Goal: Task Accomplishment & Management: Use online tool/utility

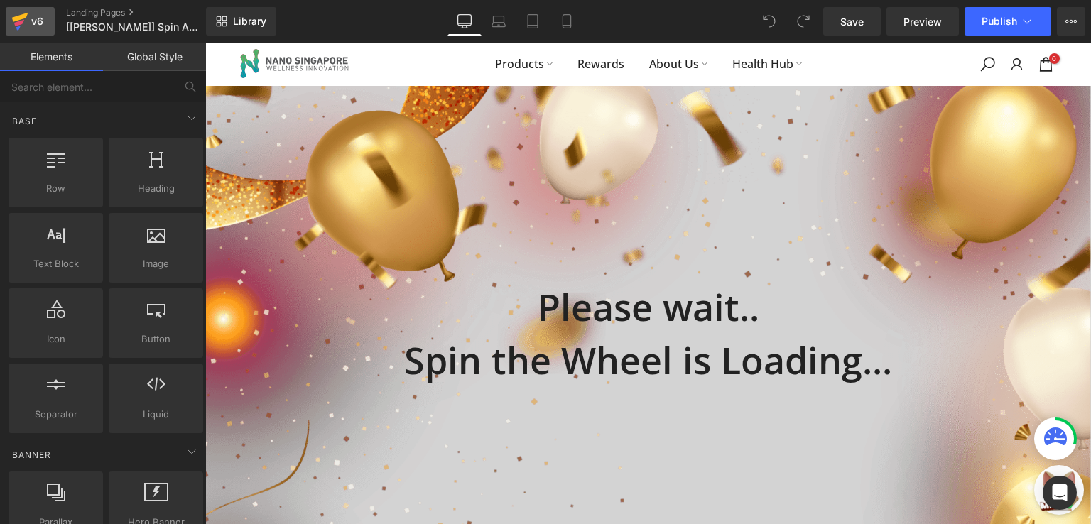
click at [39, 13] on div "v6" at bounding box center [37, 21] width 18 height 18
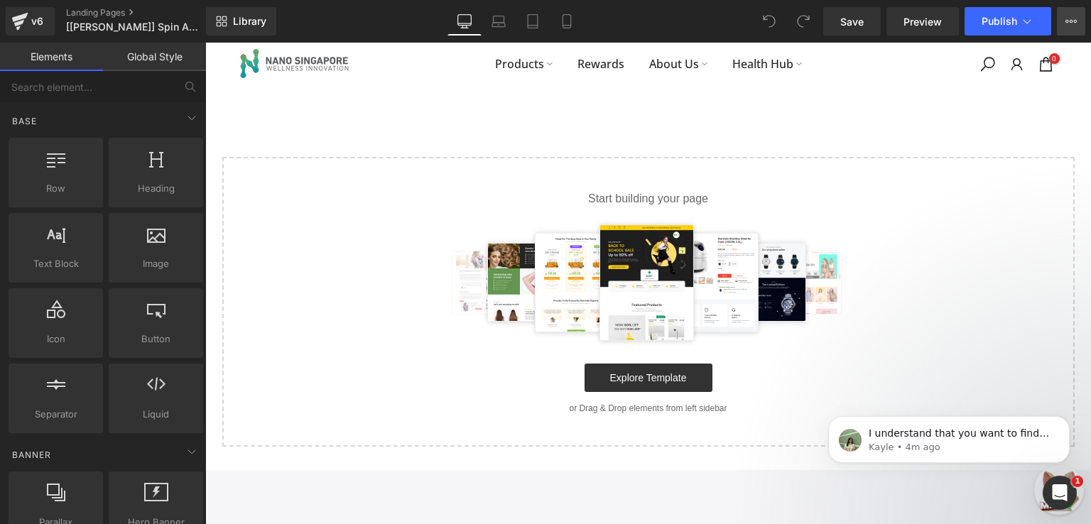
click at [1075, 28] on button "View Live Page View with current Template Save Template to Library Schedule Pub…" at bounding box center [1071, 21] width 28 height 28
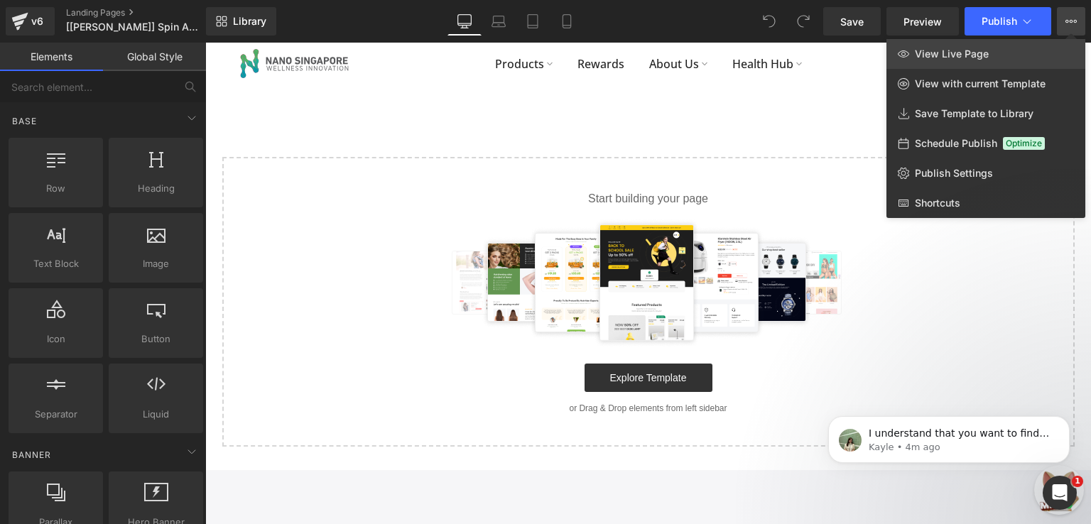
click at [1001, 60] on link "View Live Page" at bounding box center [985, 54] width 199 height 30
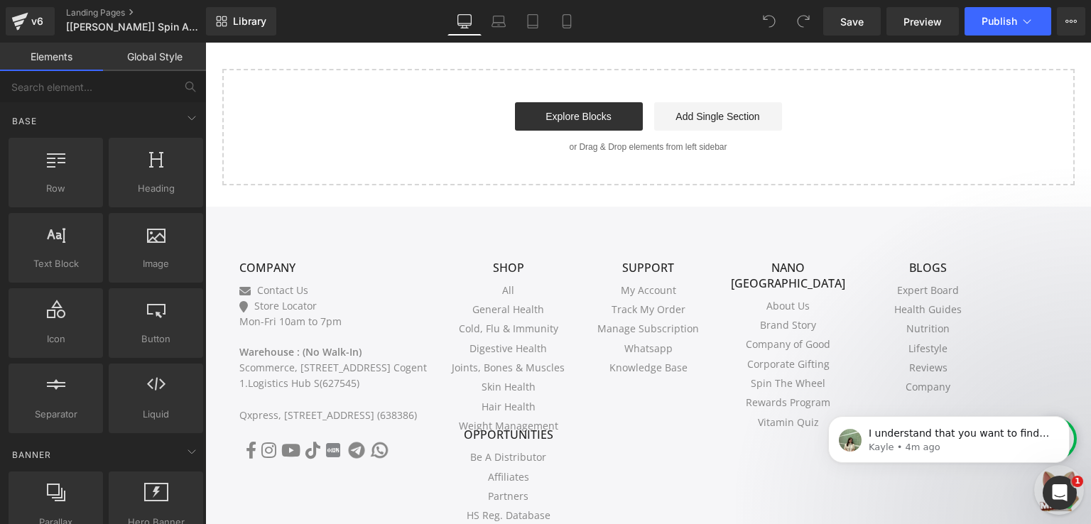
scroll to position [994, 0]
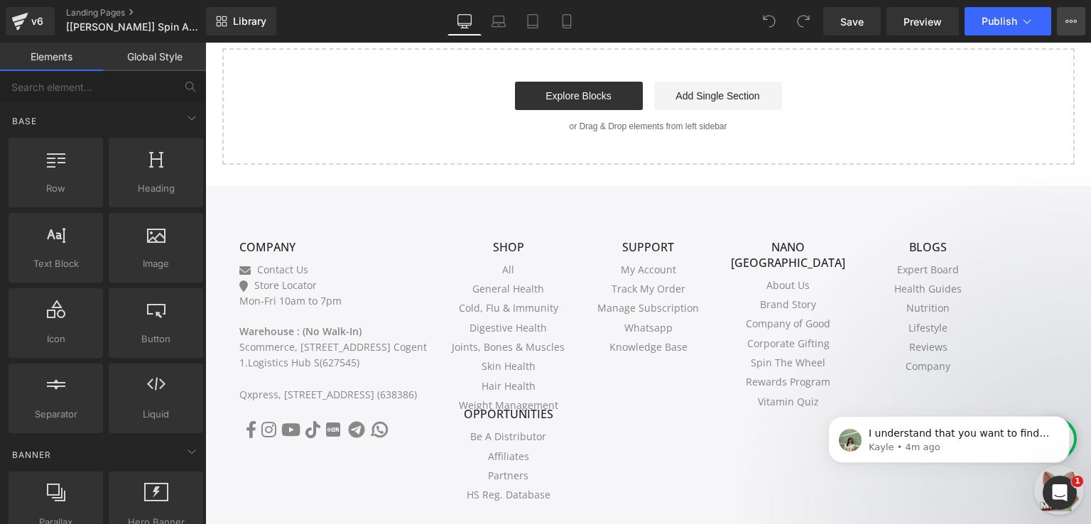
click at [1077, 28] on button "View Live Page View with current Template Save Template to Library Schedule Pub…" at bounding box center [1071, 21] width 28 height 28
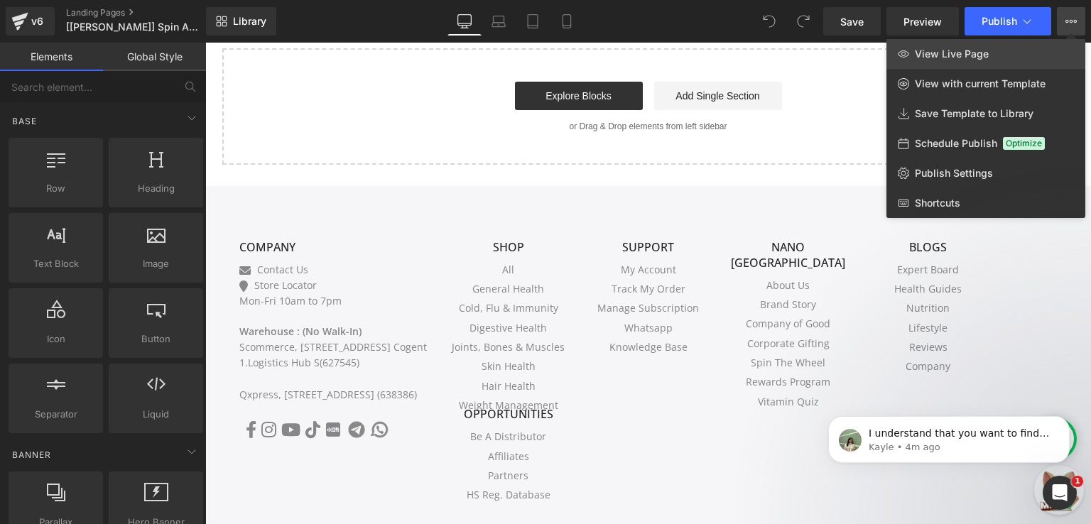
click at [1007, 55] on link "View Live Page" at bounding box center [985, 54] width 199 height 30
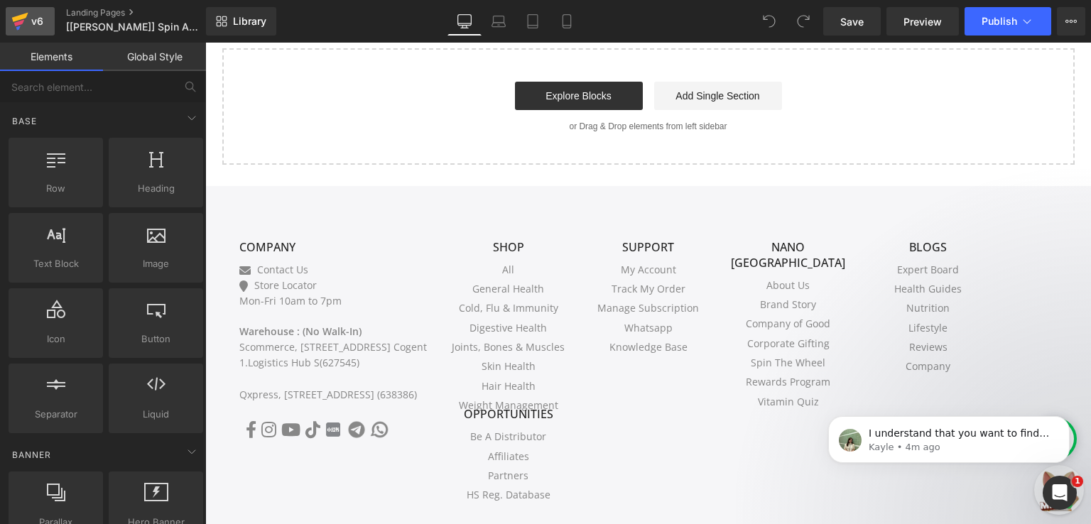
click at [26, 23] on icon at bounding box center [19, 22] width 17 height 36
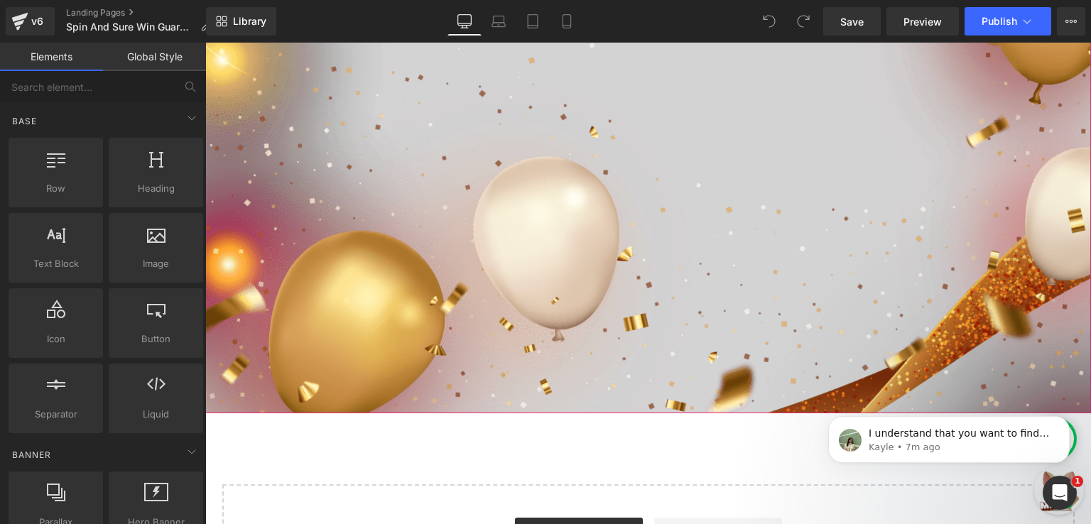
scroll to position [568, 0]
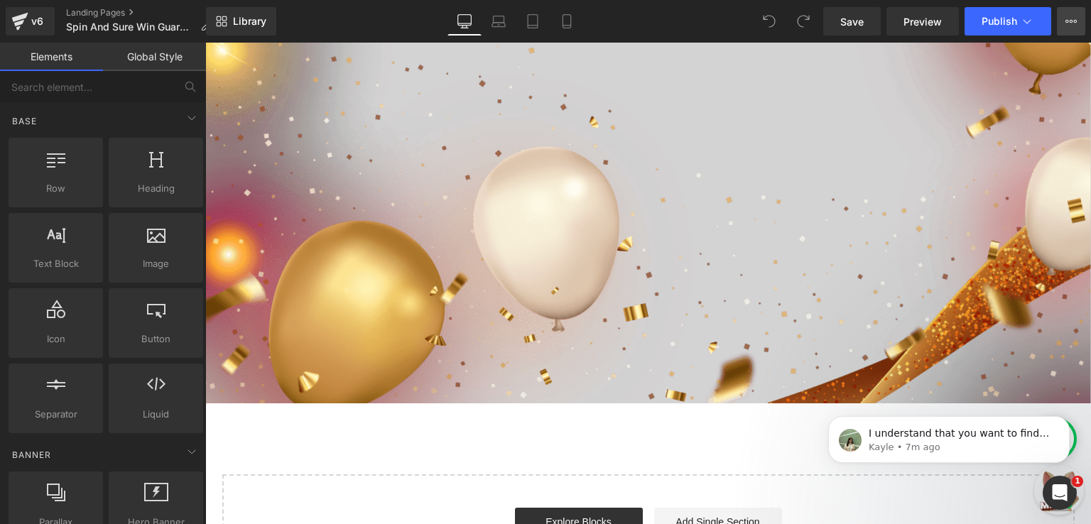
click at [1060, 23] on button "View Live Page View with current Template Save Template to Library Schedule Pub…" at bounding box center [1071, 21] width 28 height 28
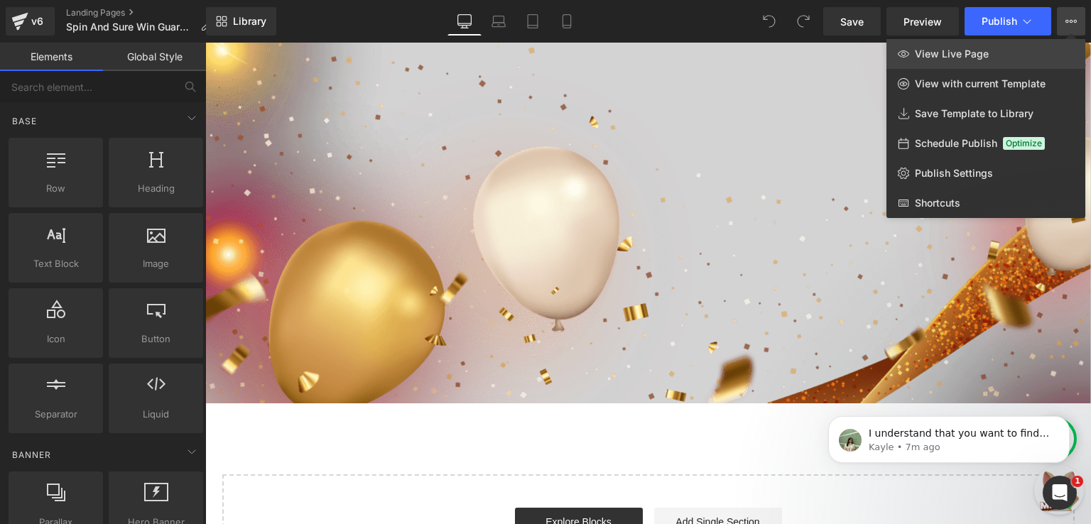
click at [1025, 48] on link "View Live Page" at bounding box center [985, 54] width 199 height 30
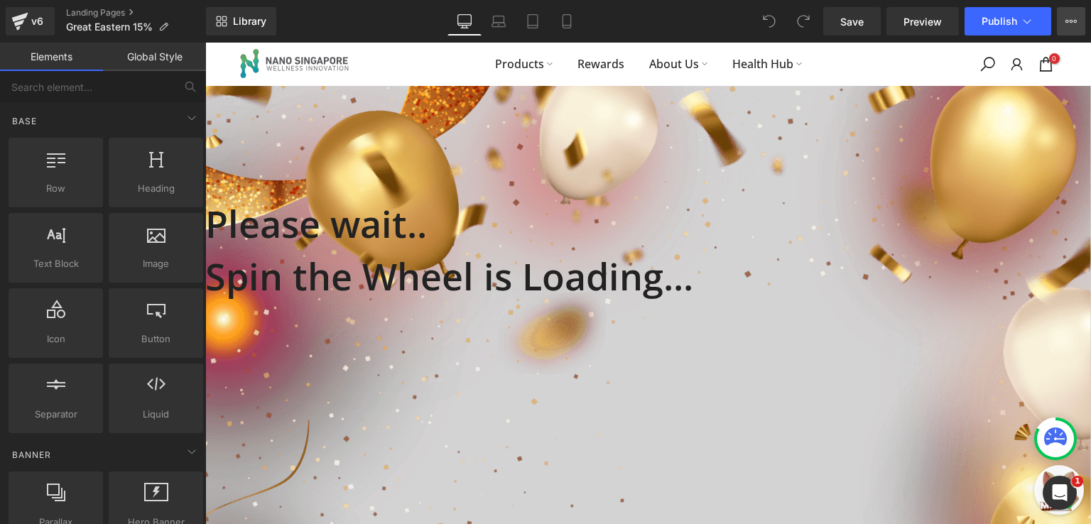
click at [1068, 23] on icon at bounding box center [1070, 21] width 11 height 11
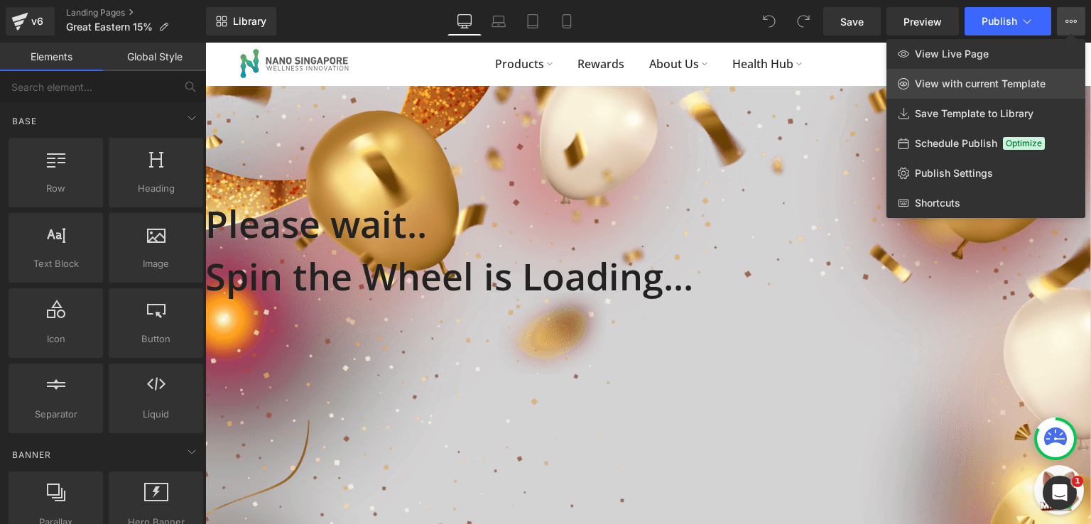
click at [988, 69] on link "View with current Template" at bounding box center [985, 84] width 199 height 30
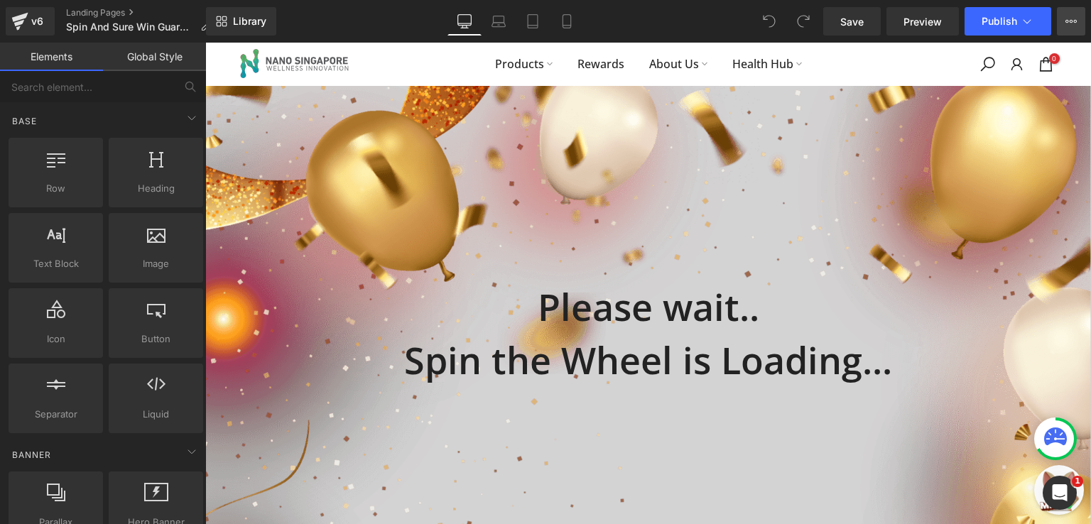
click at [1063, 20] on button "View Live Page View with current Template Save Template to Library Schedule Pub…" at bounding box center [1071, 21] width 28 height 28
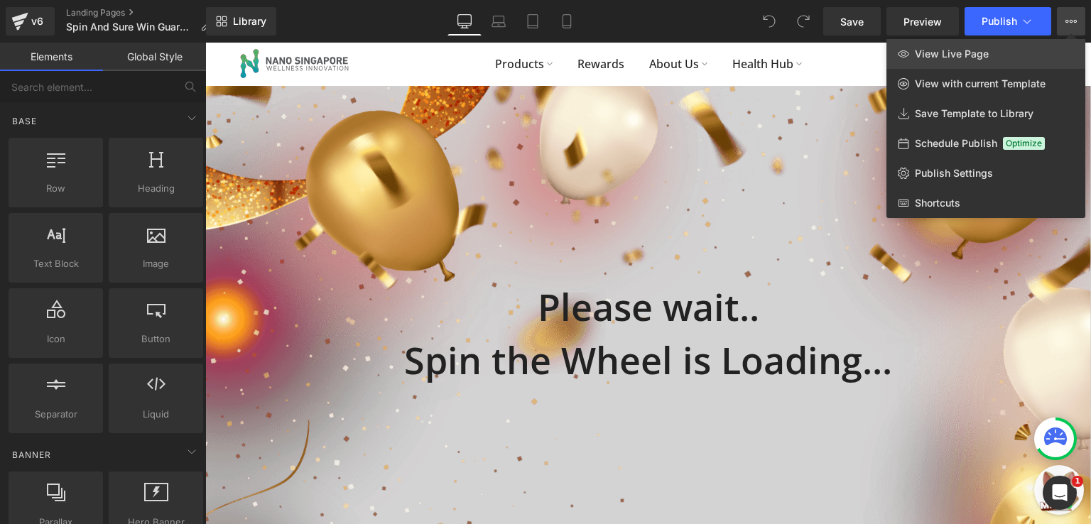
click at [1017, 53] on link "View Live Page" at bounding box center [985, 54] width 199 height 30
